Goal: Transaction & Acquisition: Purchase product/service

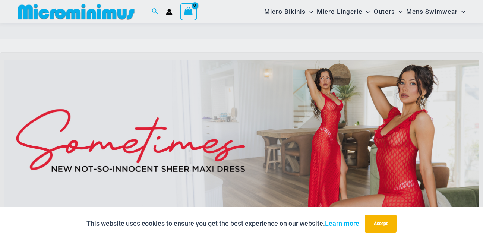
scroll to position [83, 0]
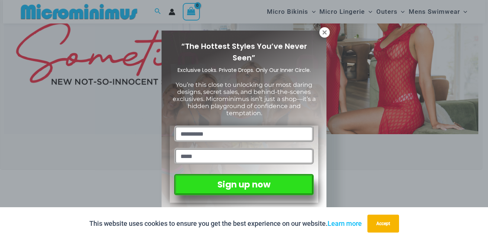
drag, startPoint x: 485, startPoint y: 18, endPoint x: 485, endPoint y: 25, distance: 6.7
click at [327, 33] on icon at bounding box center [324, 32] width 7 height 7
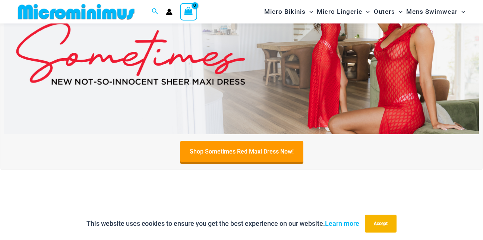
click at [327, 82] on img at bounding box center [241, 53] width 475 height 161
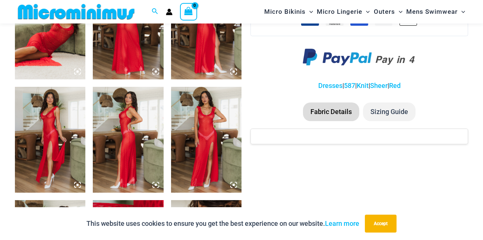
scroll to position [447, 0]
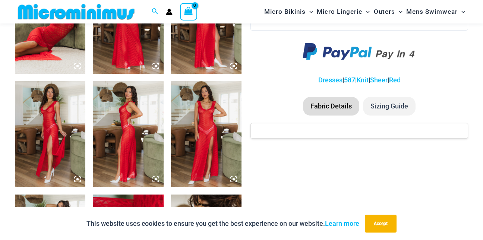
click at [204, 51] on img at bounding box center [206, 21] width 70 height 106
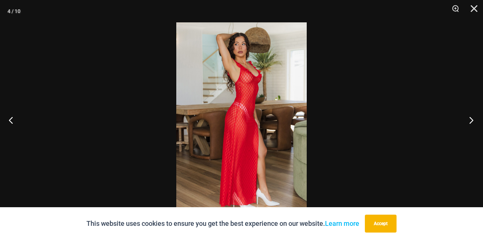
click at [472, 121] on button "Next" at bounding box center [469, 119] width 28 height 37
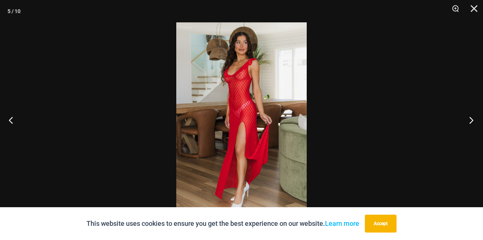
click at [472, 121] on button "Next" at bounding box center [469, 119] width 28 height 37
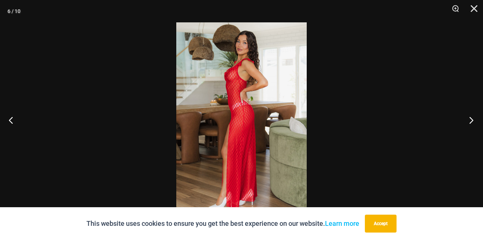
click at [472, 121] on button "Next" at bounding box center [469, 119] width 28 height 37
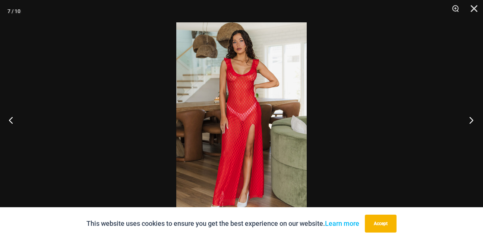
click at [472, 121] on button "Next" at bounding box center [469, 119] width 28 height 37
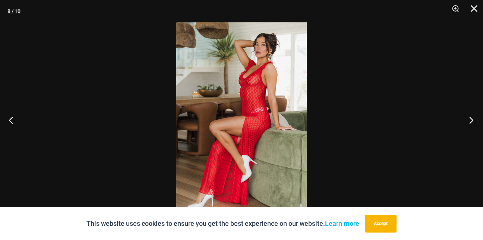
click at [472, 121] on button "Next" at bounding box center [469, 119] width 28 height 37
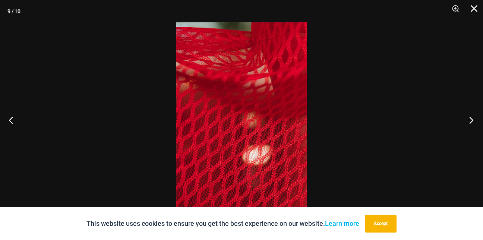
click at [472, 121] on button "Next" at bounding box center [469, 119] width 28 height 37
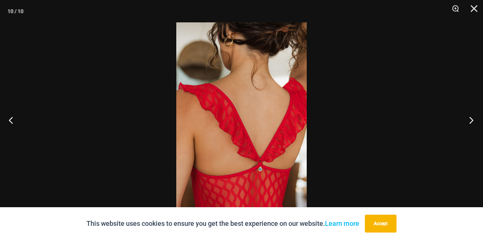
click at [472, 121] on button "Next" at bounding box center [469, 119] width 28 height 37
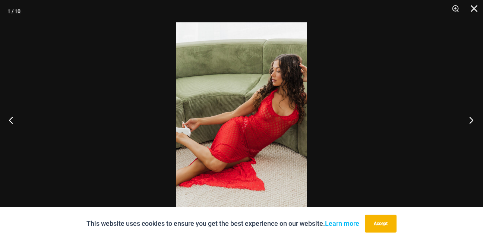
click at [472, 121] on button "Next" at bounding box center [469, 119] width 28 height 37
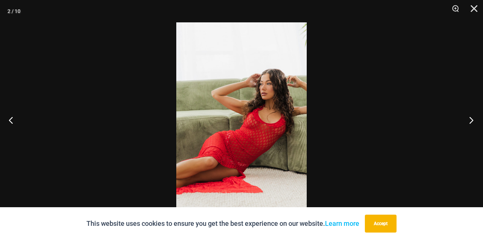
click at [472, 121] on button "Next" at bounding box center [469, 119] width 28 height 37
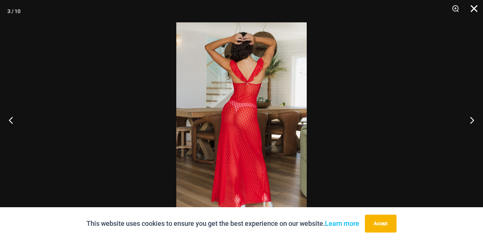
click at [472, 13] on button "Close" at bounding box center [471, 11] width 19 height 22
